Goal: Entertainment & Leisure: Consume media (video, audio)

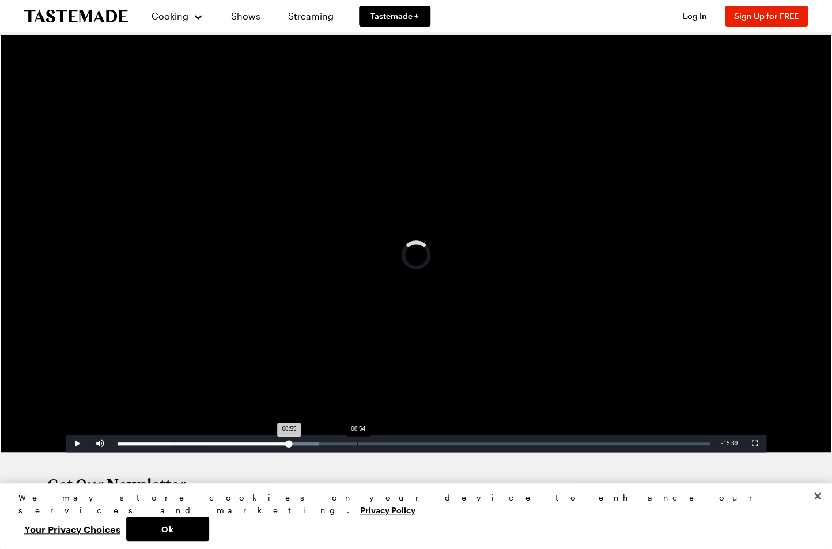
click at [357, 441] on div "Loaded : 33.98% 08:54 08:55" at bounding box center [414, 442] width 604 height 17
click at [349, 442] on div "08:54" at bounding box center [238, 443] width 240 height 3
click at [78, 443] on span "Video Player" at bounding box center [77, 443] width 23 height 0
click at [378, 443] on div "Progress Bar" at bounding box center [371, 443] width 28 height 3
click at [408, 443] on div "10:47" at bounding box center [408, 443] width 1 height 3
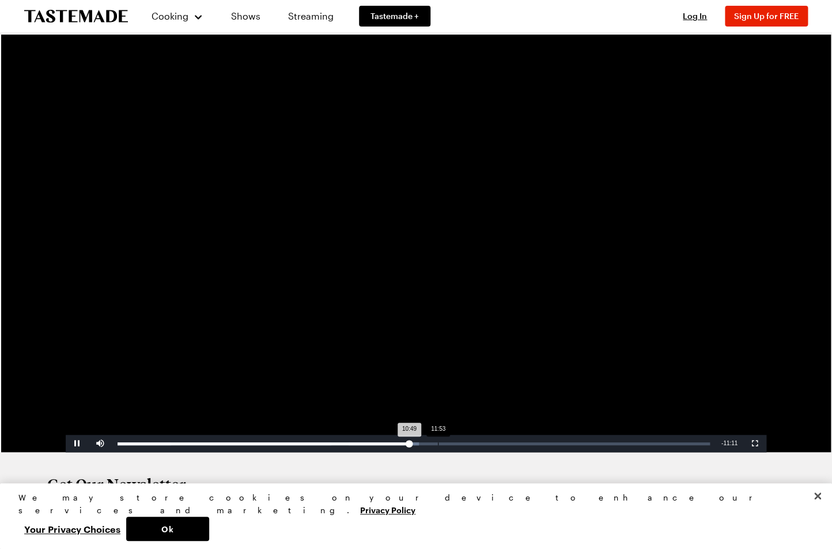
click at [438, 443] on div "11:53" at bounding box center [438, 443] width 1 height 3
click at [436, 443] on div "11:56" at bounding box center [278, 443] width 321 height 3
click at [434, 443] on div "11:51" at bounding box center [277, 443] width 319 height 3
click at [468, 443] on div "Loaded : 58.43% 12:58 12:28" at bounding box center [415, 443] width 595 height 3
click at [476, 442] on div "13:14" at bounding box center [476, 443] width 1 height 3
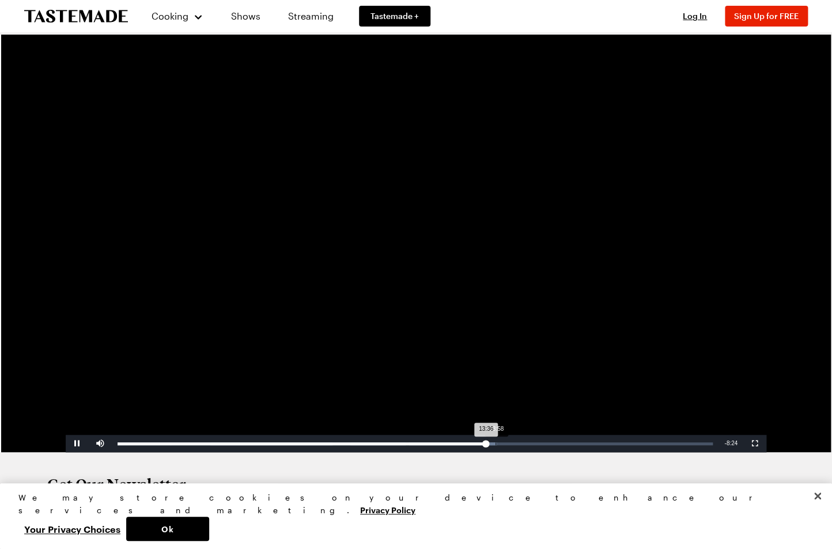
click at [495, 442] on div "Loaded : 63.72% 13:58 13:36" at bounding box center [415, 443] width 595 height 3
click at [500, 442] on div "Loaded : 65.72% 14:07 13:57" at bounding box center [415, 443] width 595 height 3
click at [516, 441] on div "Loaded : 67.72% 14:43 14:43" at bounding box center [415, 442] width 607 height 17
click at [535, 444] on div "Loaded : 71.31% 15:25 14:58" at bounding box center [415, 443] width 595 height 3
click at [554, 443] on div "16:07" at bounding box center [554, 443] width 1 height 3
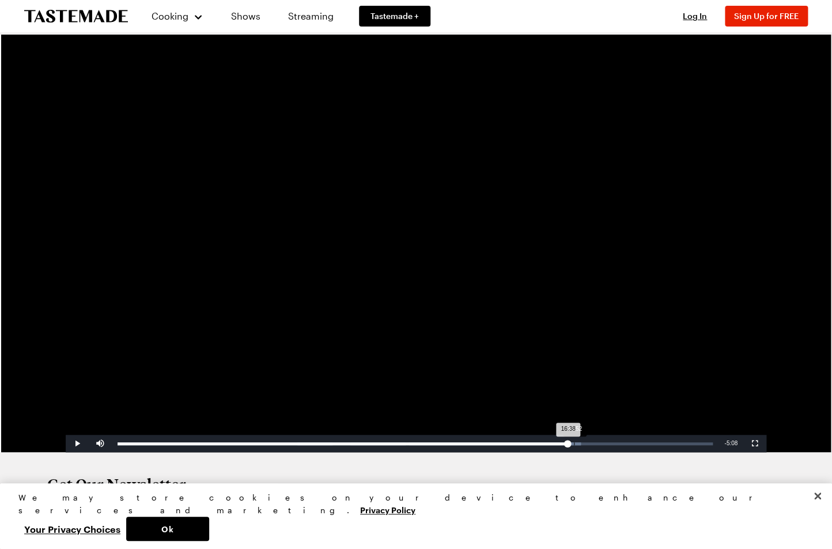
click at [574, 443] on div "Loaded : 77.86% 16:52 16:38" at bounding box center [415, 443] width 595 height 3
click at [593, 441] on div "Loaded : 79.99% 17:33 17:31" at bounding box center [415, 442] width 607 height 17
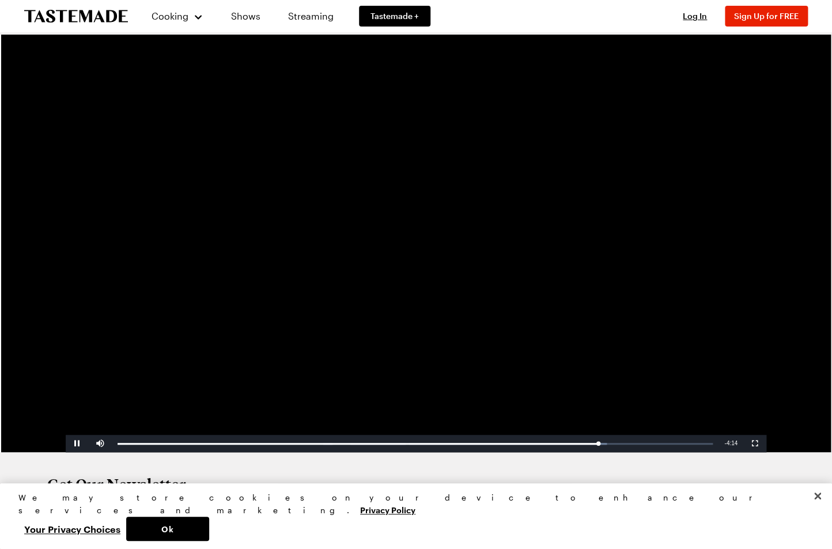
click at [80, 443] on span "Video Player" at bounding box center [77, 443] width 23 height 0
